Goal: Navigation & Orientation: Go to known website

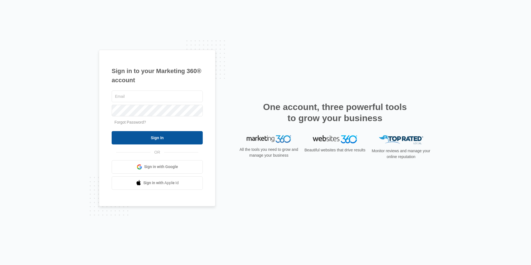
type input "[EMAIL_ADDRESS][DOMAIN_NAME]"
click at [139, 138] on input "Sign In" at bounding box center [157, 137] width 91 height 13
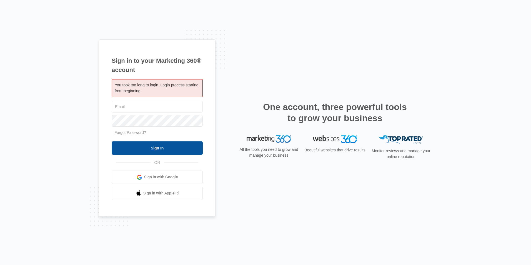
type input "[EMAIL_ADDRESS][DOMAIN_NAME]"
click at [148, 151] on input "Sign In" at bounding box center [157, 147] width 91 height 13
